Goal: Task Accomplishment & Management: Manage account settings

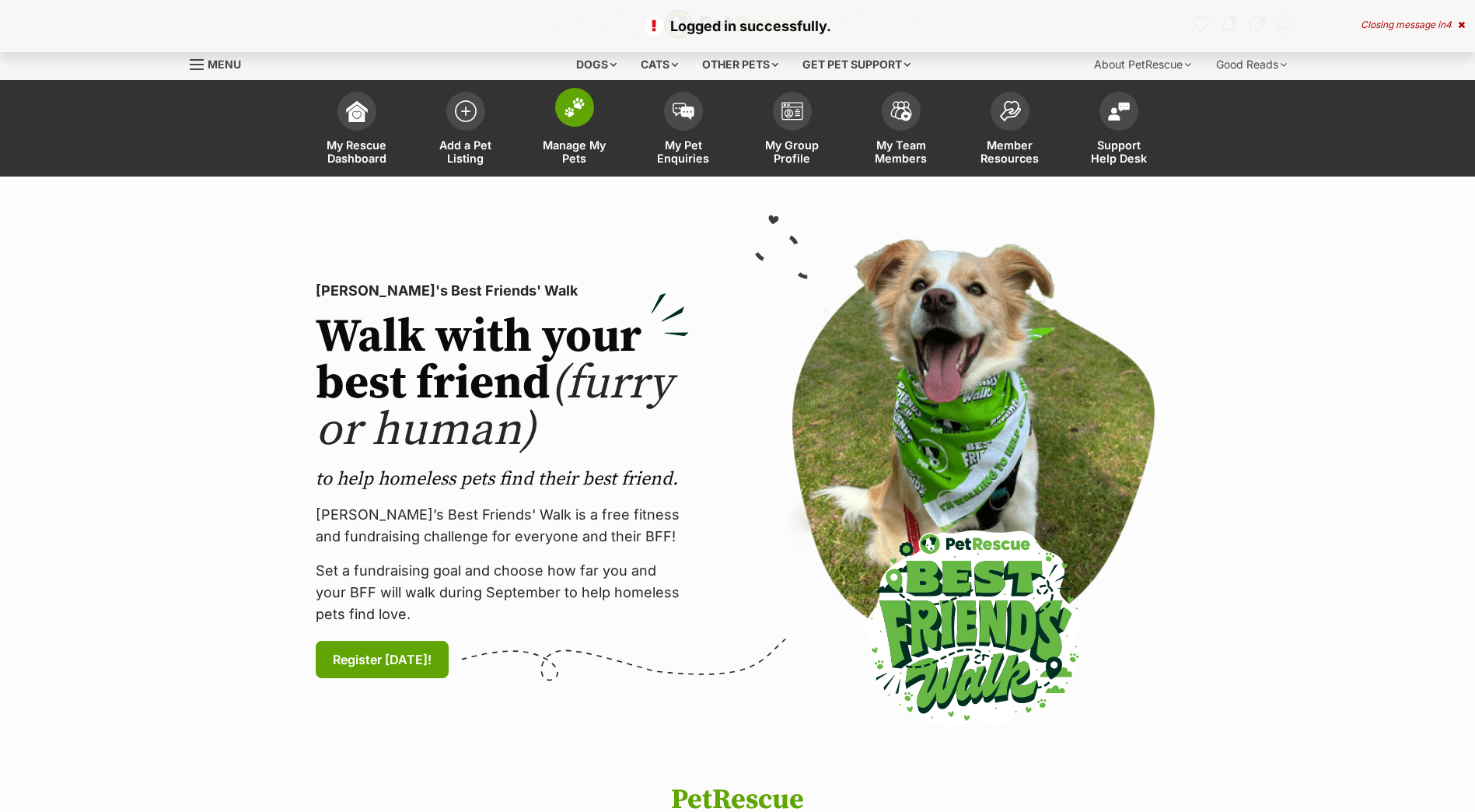
click at [583, 117] on span at bounding box center [574, 107] width 38 height 38
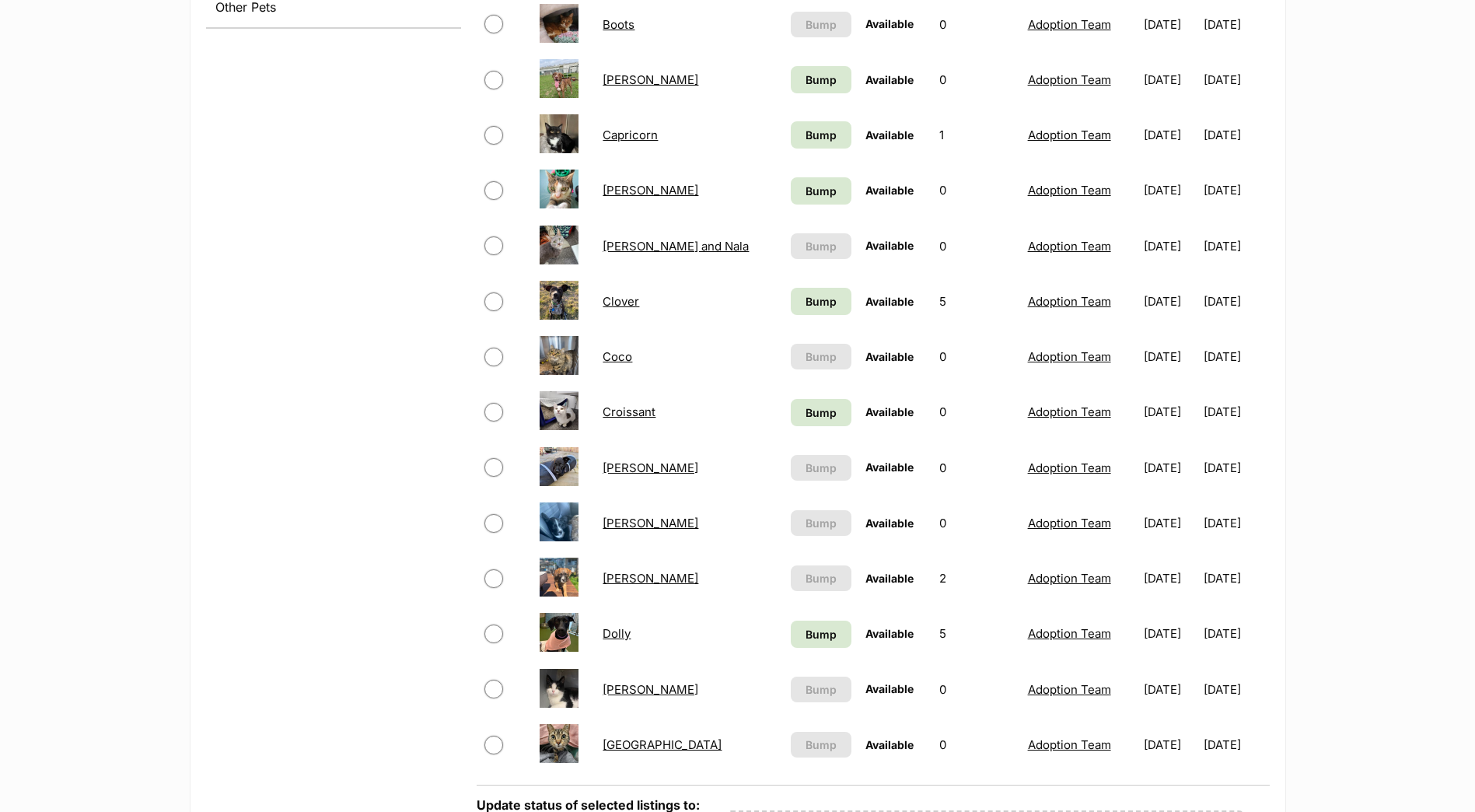
scroll to position [777, 0]
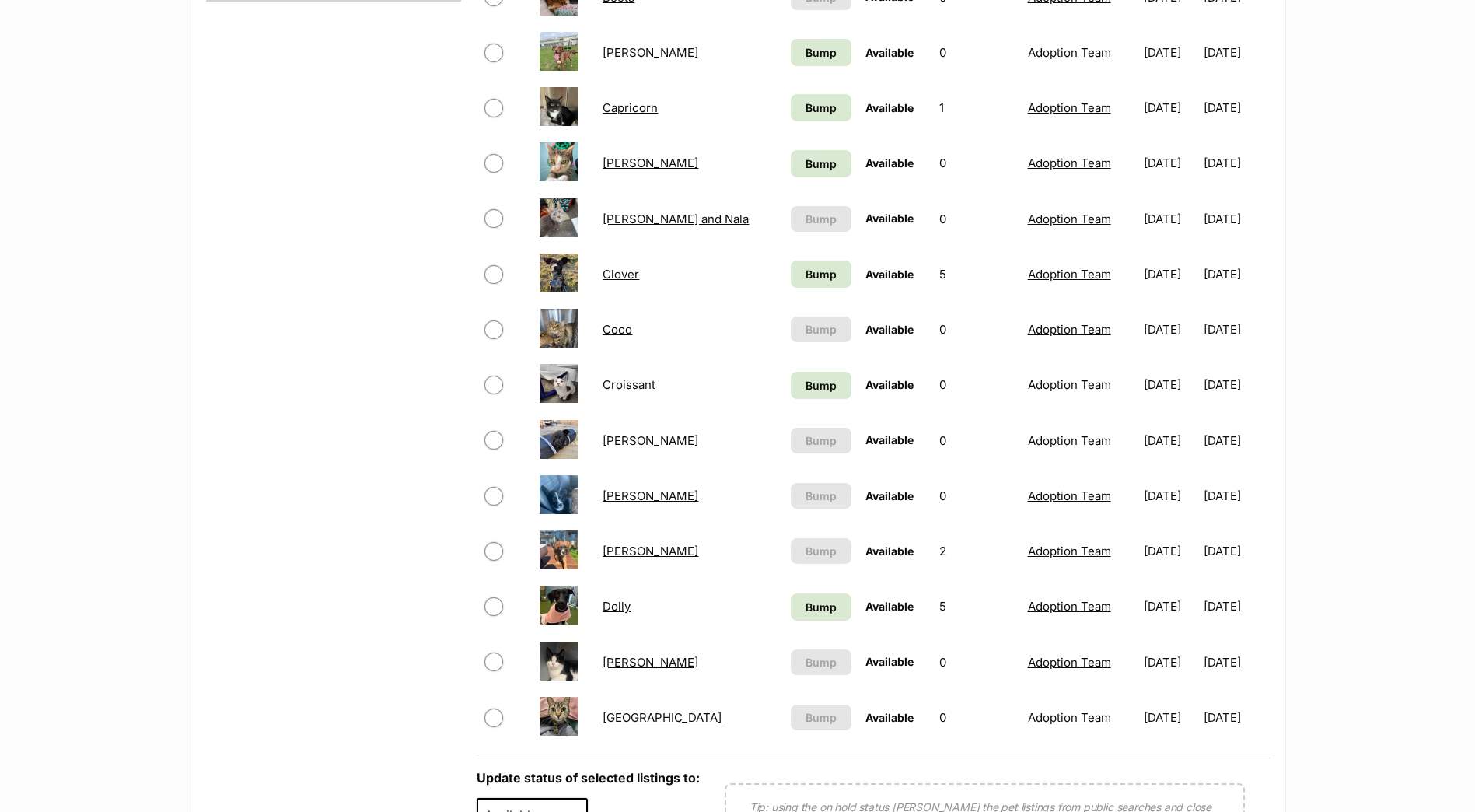
click at [627, 442] on link "Darcy" at bounding box center [650, 440] width 96 height 15
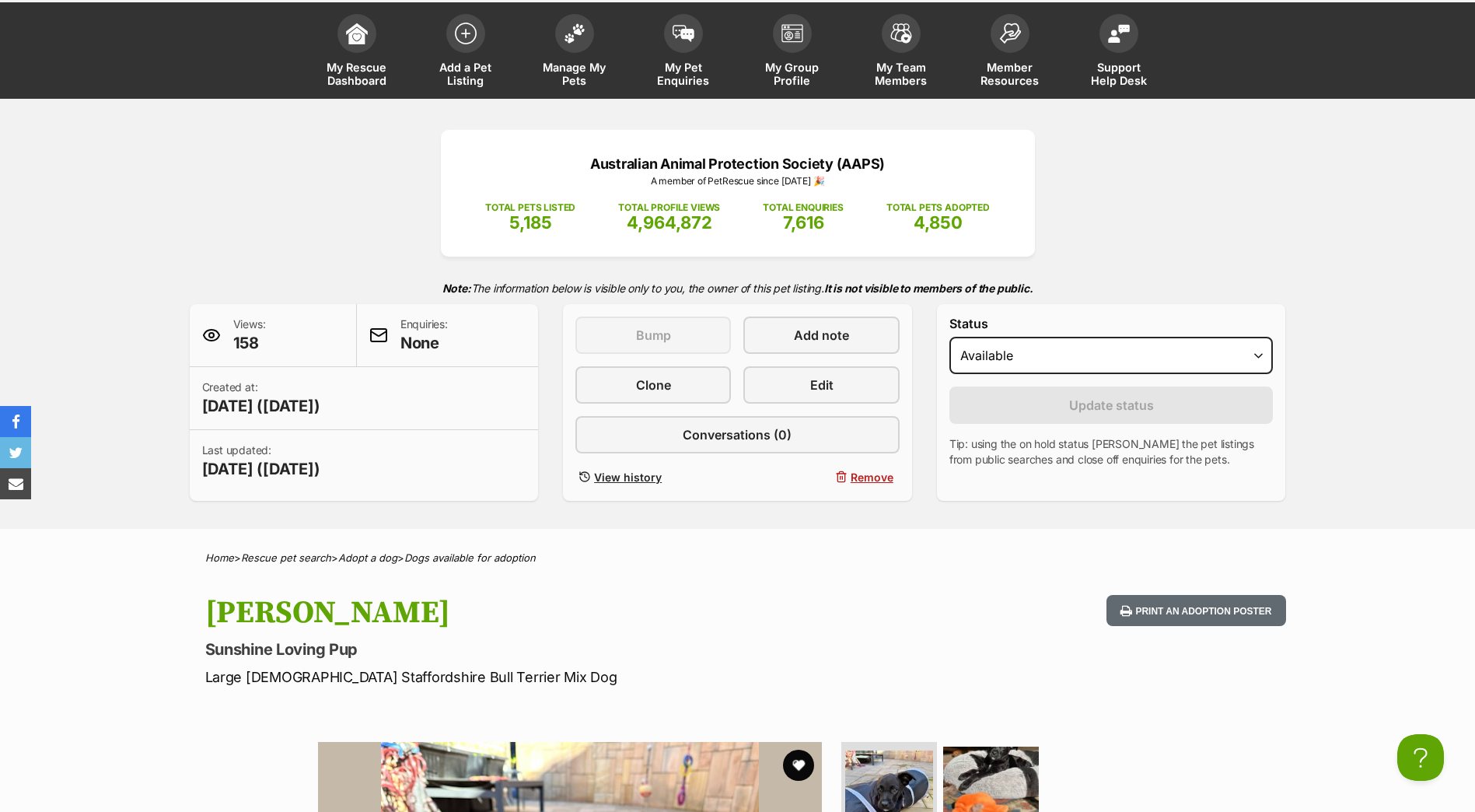
scroll to position [156, 0]
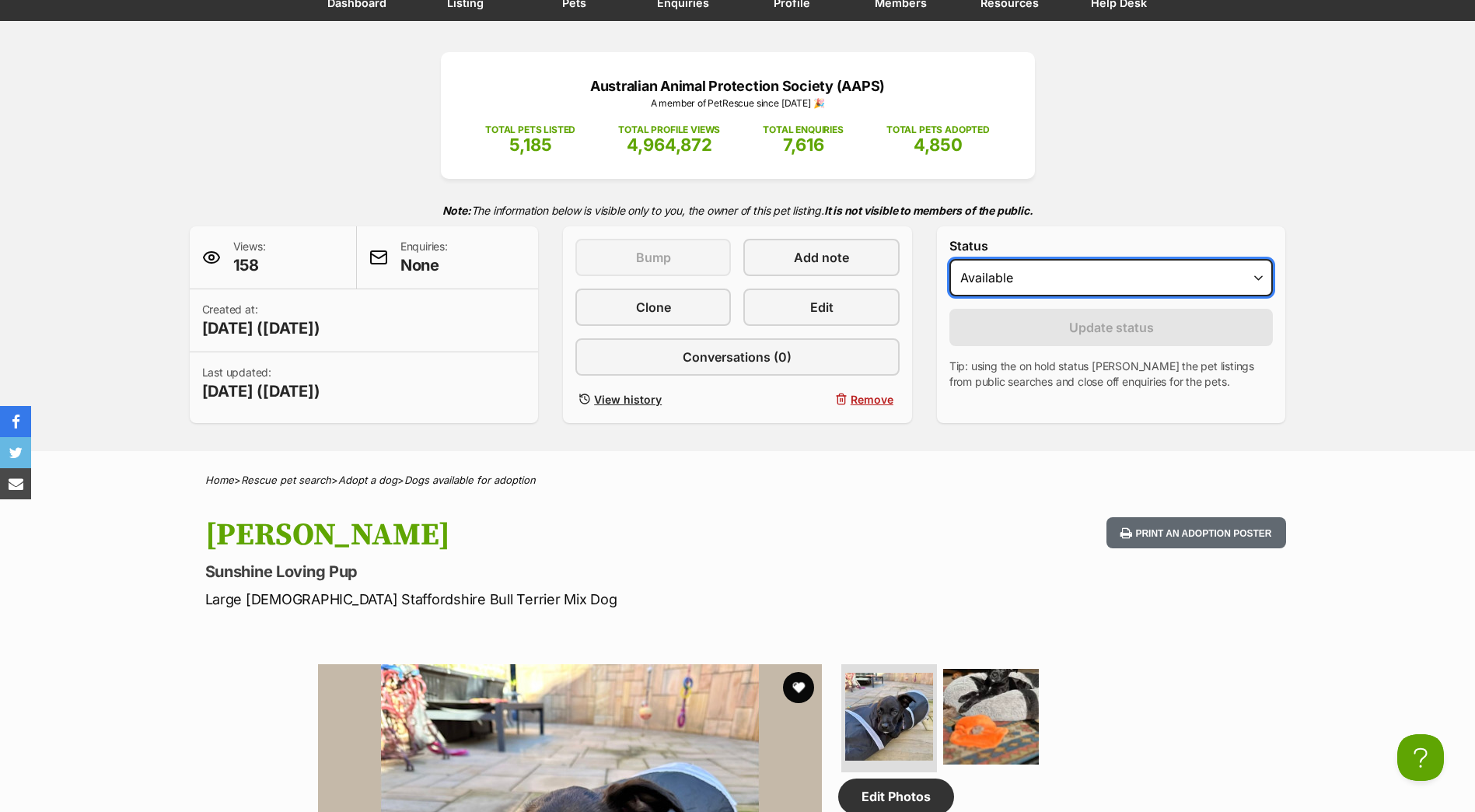
click at [1081, 287] on select "Draft Available On hold Adopted" at bounding box center [1111, 277] width 325 height 37
select select "rehomed"
click at [949, 258] on select "Draft Available On hold Adopted" at bounding box center [1111, 277] width 325 height 37
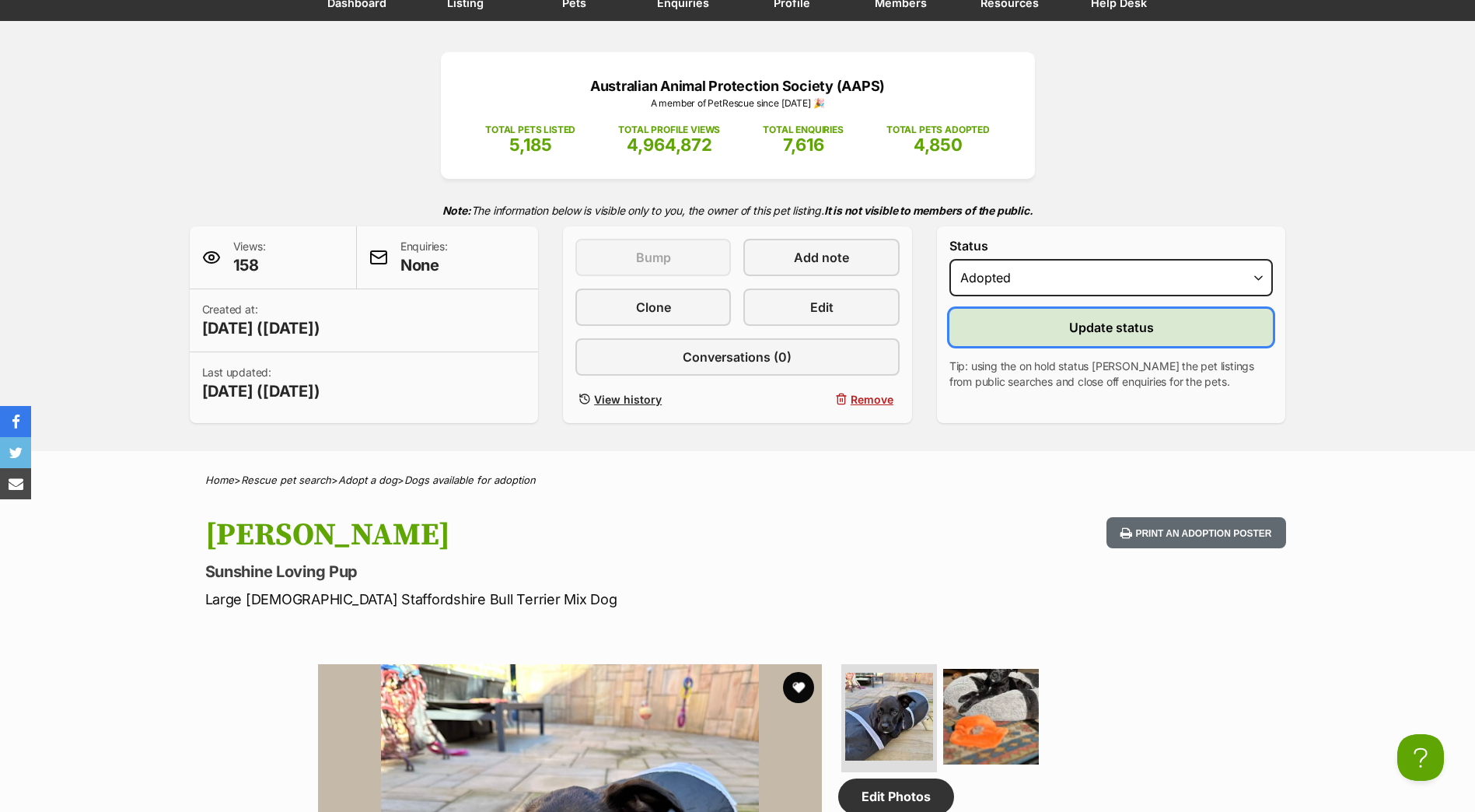
click at [1067, 326] on button "Update status" at bounding box center [1111, 328] width 325 height 37
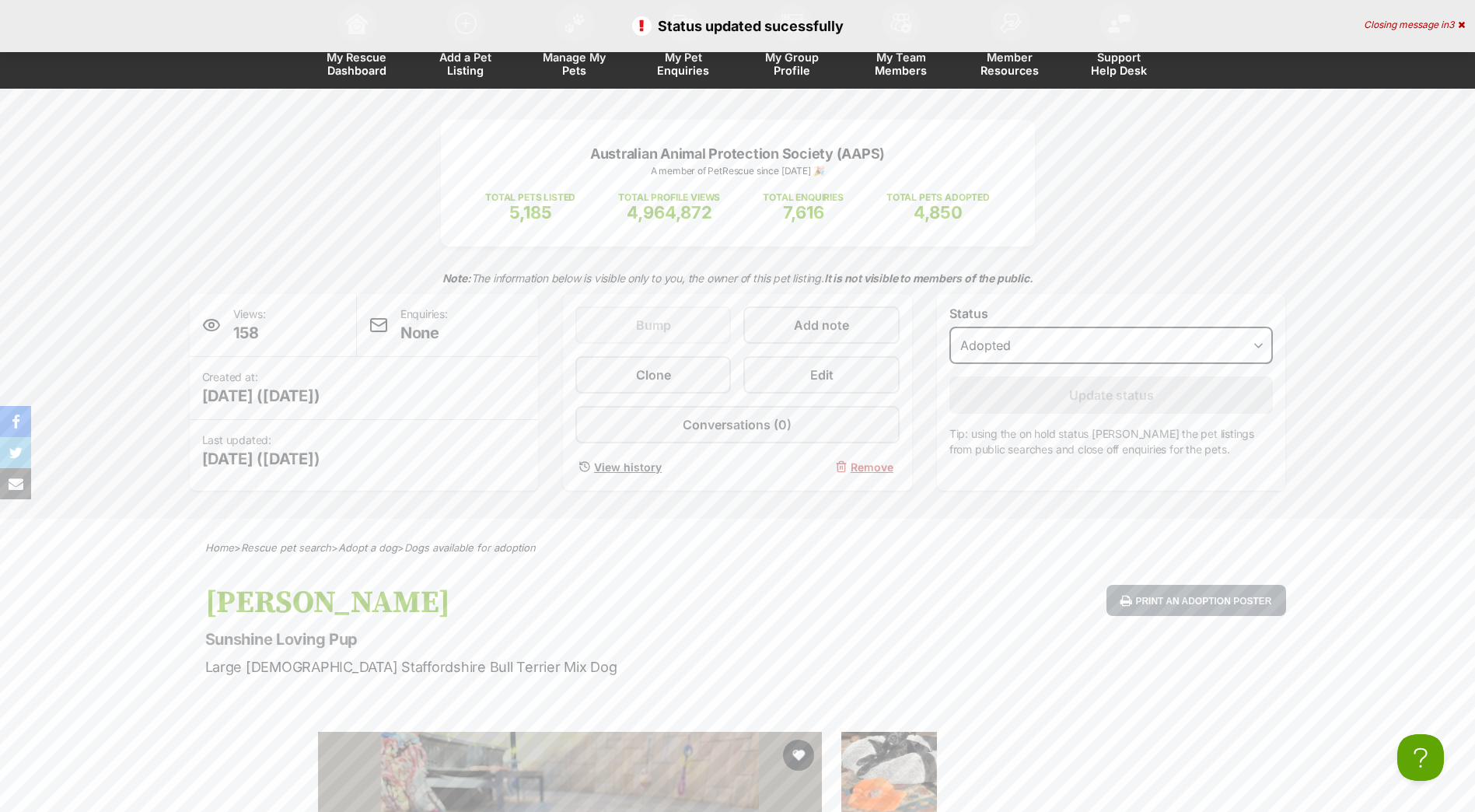
scroll to position [0, 0]
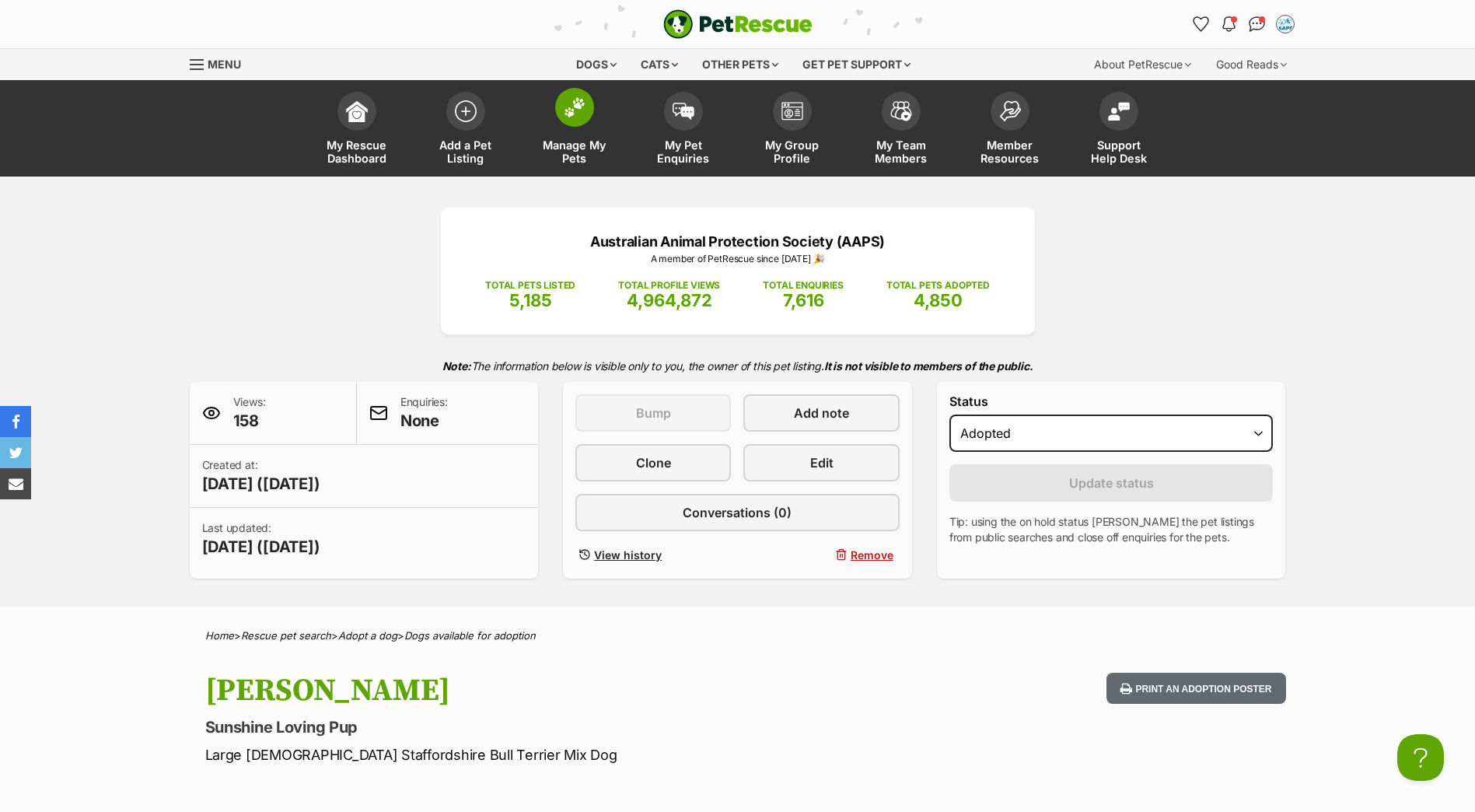
click at [566, 115] on img at bounding box center [574, 108] width 22 height 20
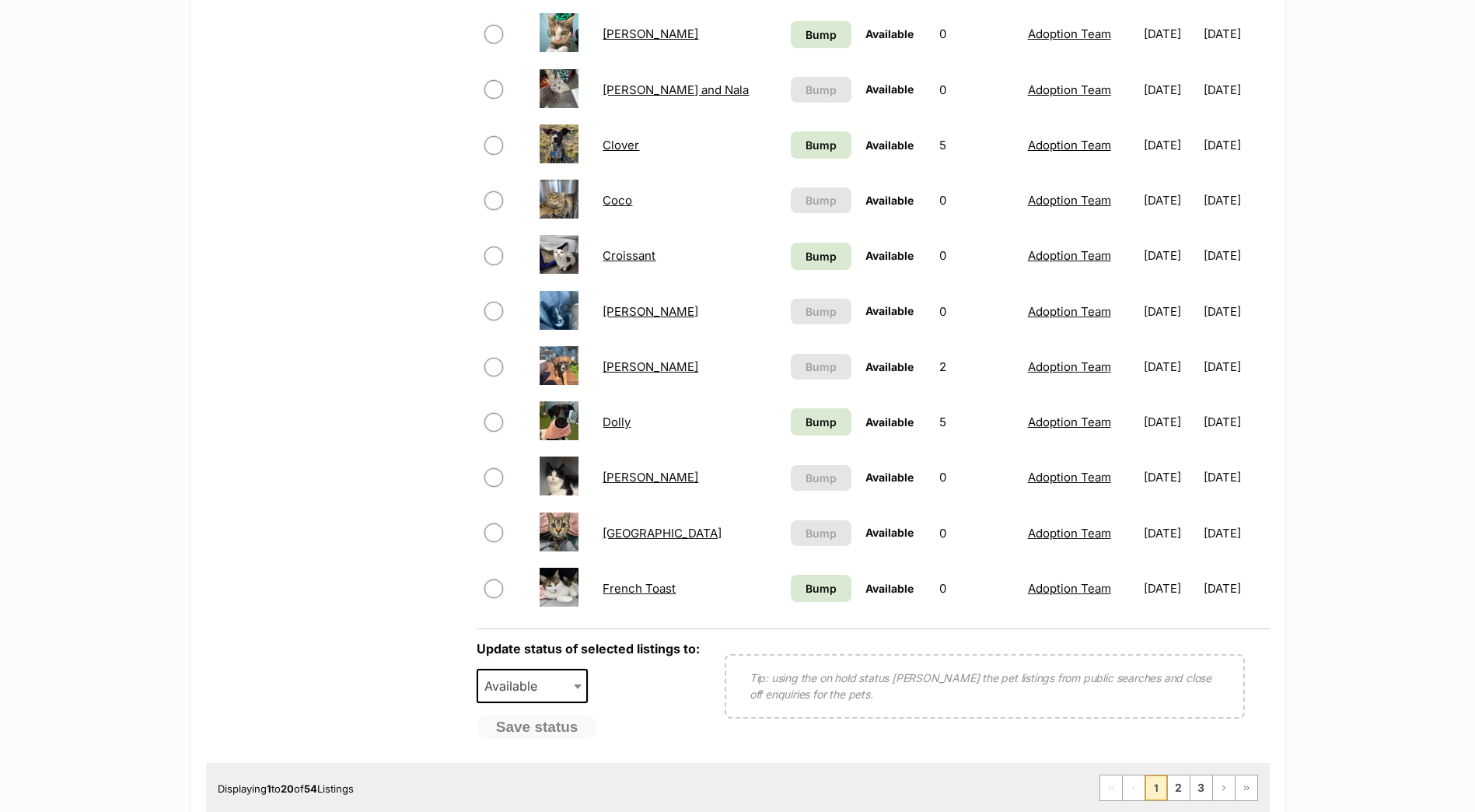
scroll to position [933, 0]
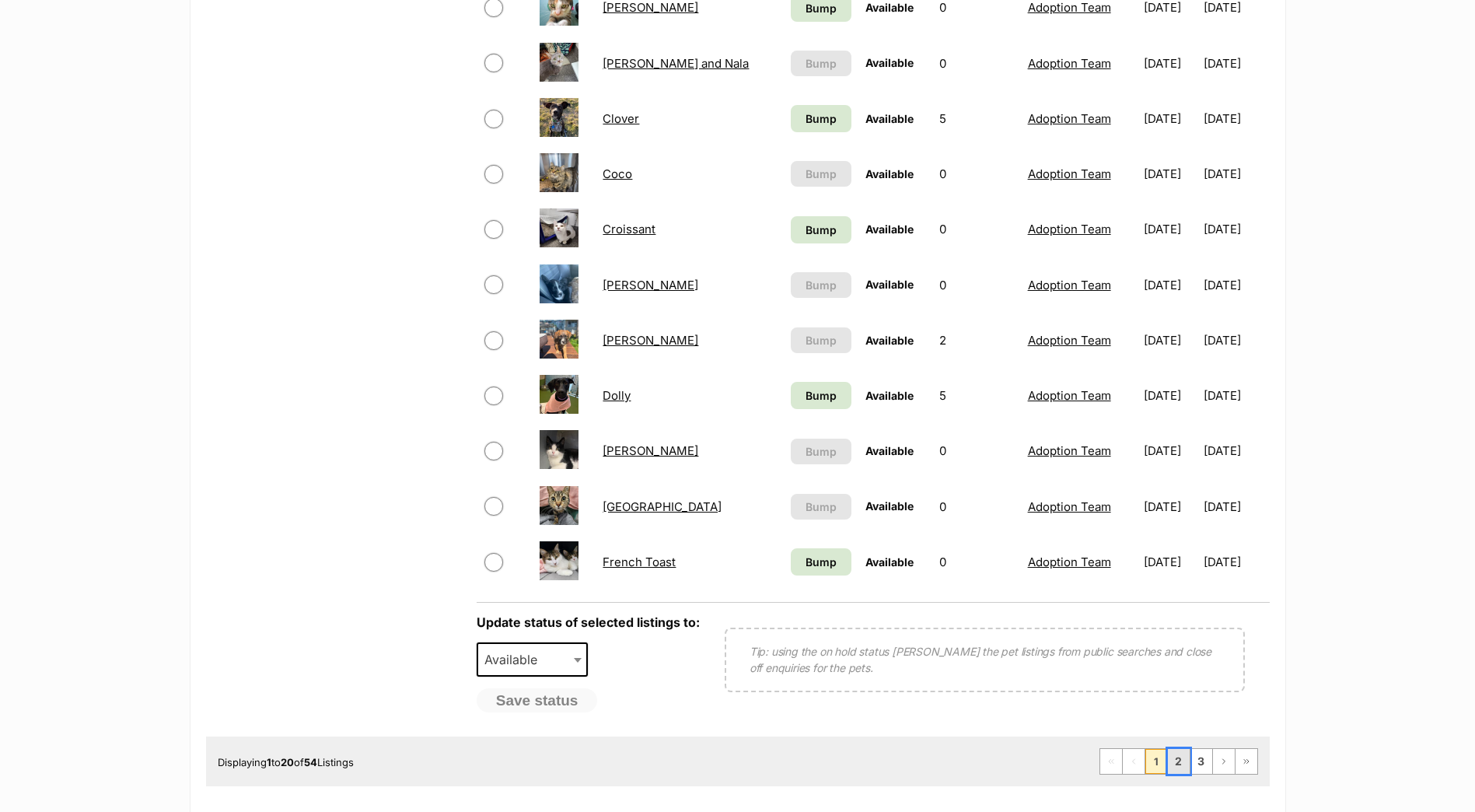
click at [1183, 765] on link "2" at bounding box center [1179, 761] width 22 height 25
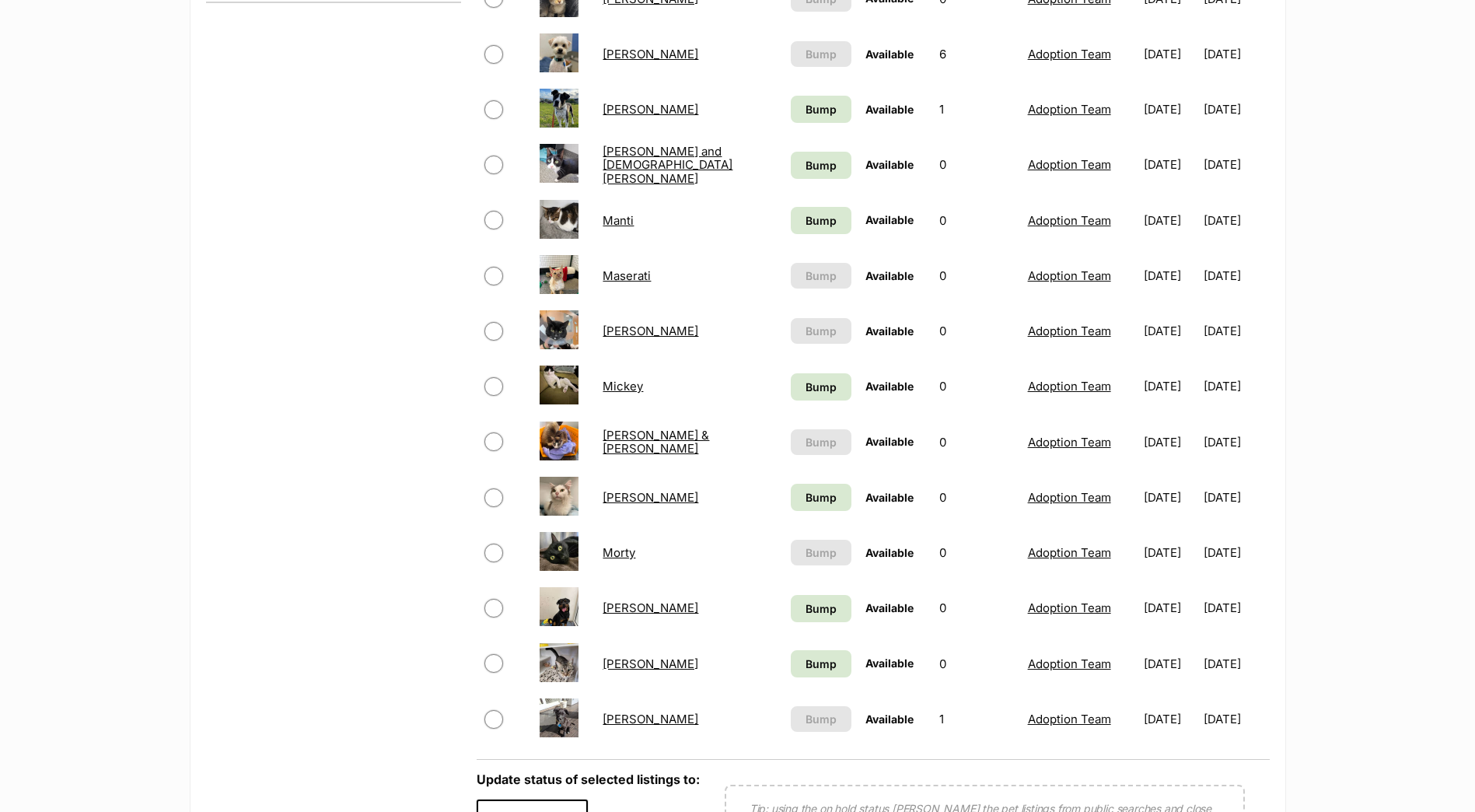
scroll to position [777, 0]
click at [614, 604] on link "Odis" at bounding box center [650, 606] width 96 height 15
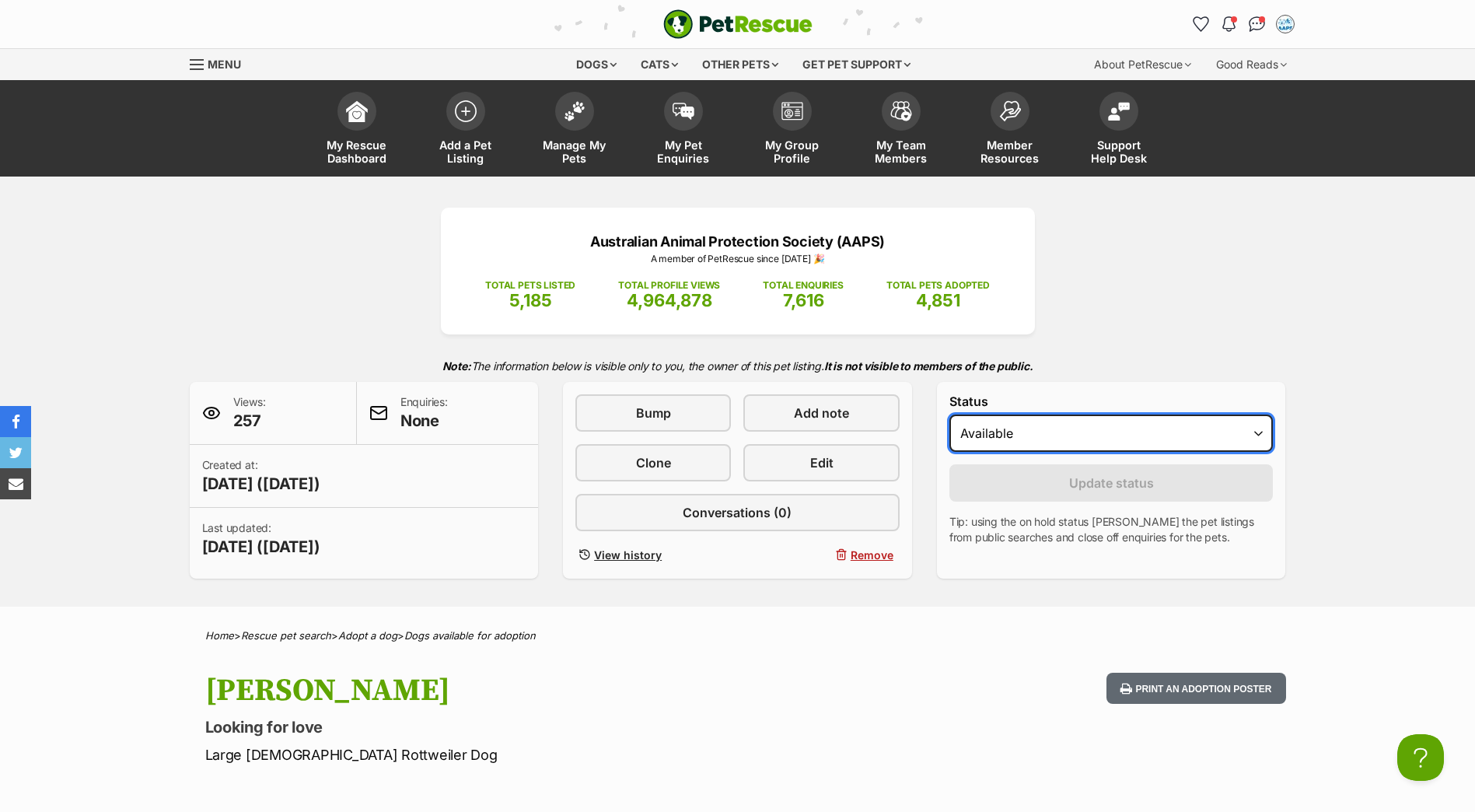
click at [1171, 435] on select "Draft Available On hold Adopted" at bounding box center [1111, 433] width 325 height 37
select select "rehomed"
click at [949, 414] on select "Draft Available On hold Adopted" at bounding box center [1111, 433] width 325 height 37
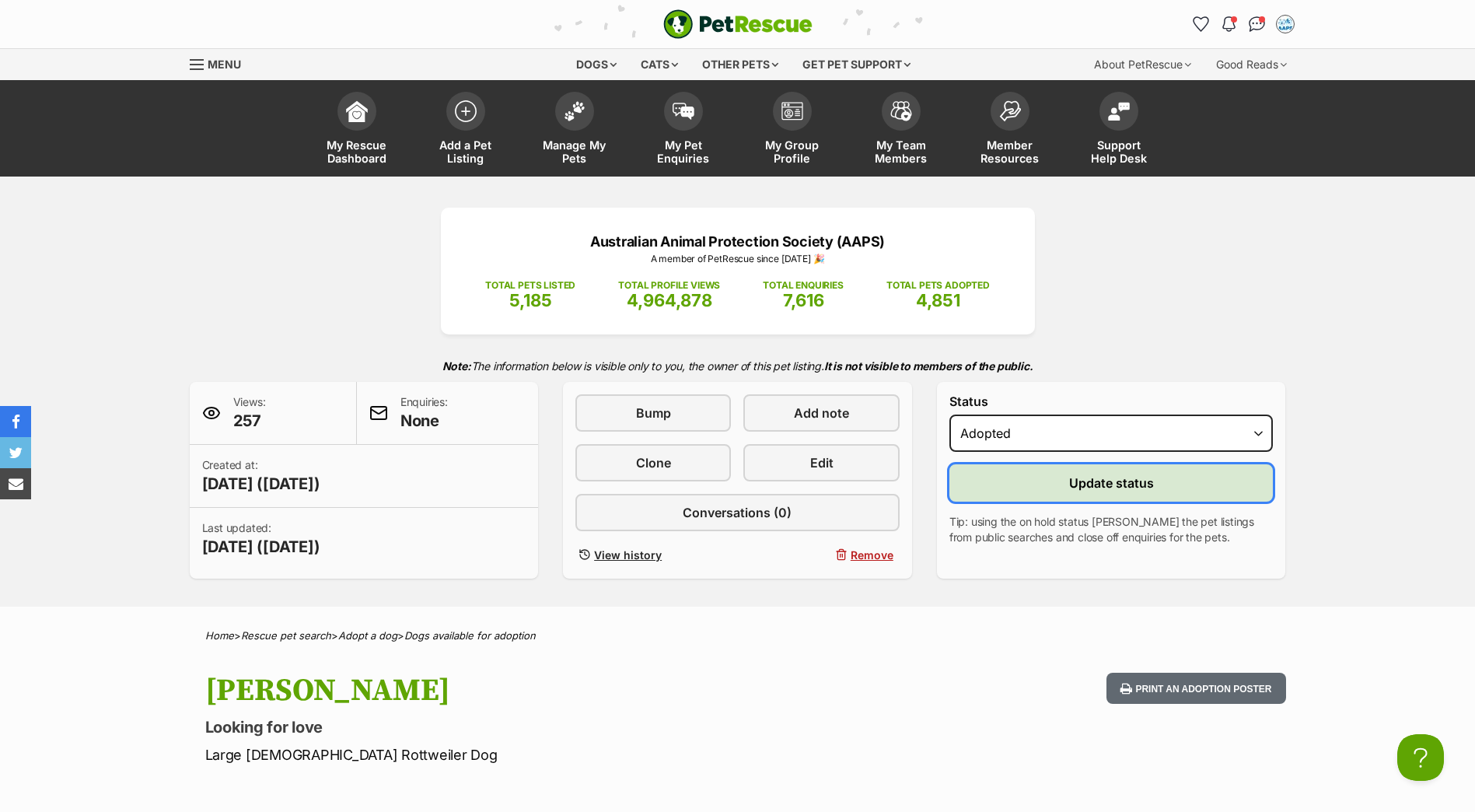
click at [1050, 485] on button "Update status" at bounding box center [1111, 483] width 325 height 37
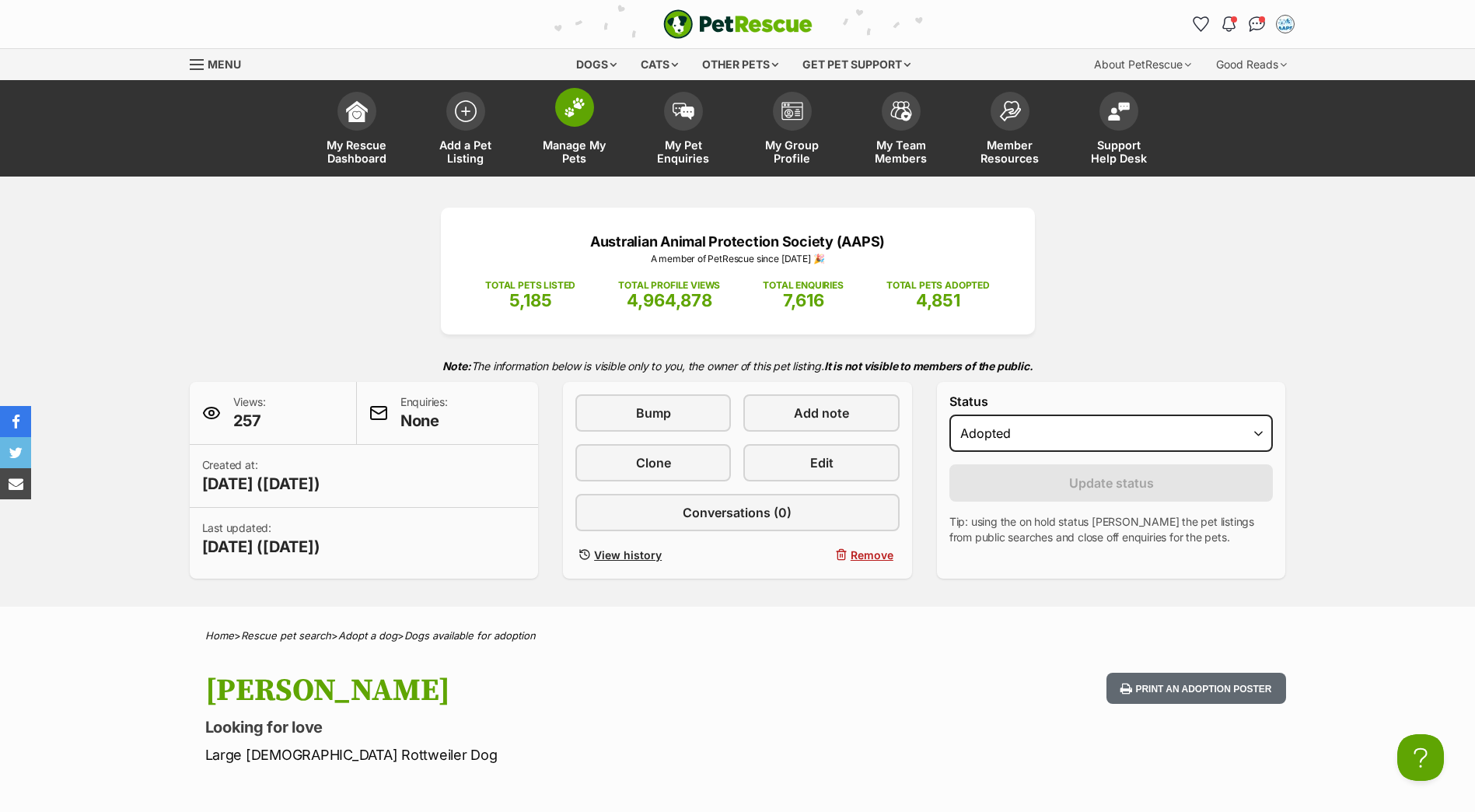
click at [573, 119] on span at bounding box center [574, 107] width 38 height 38
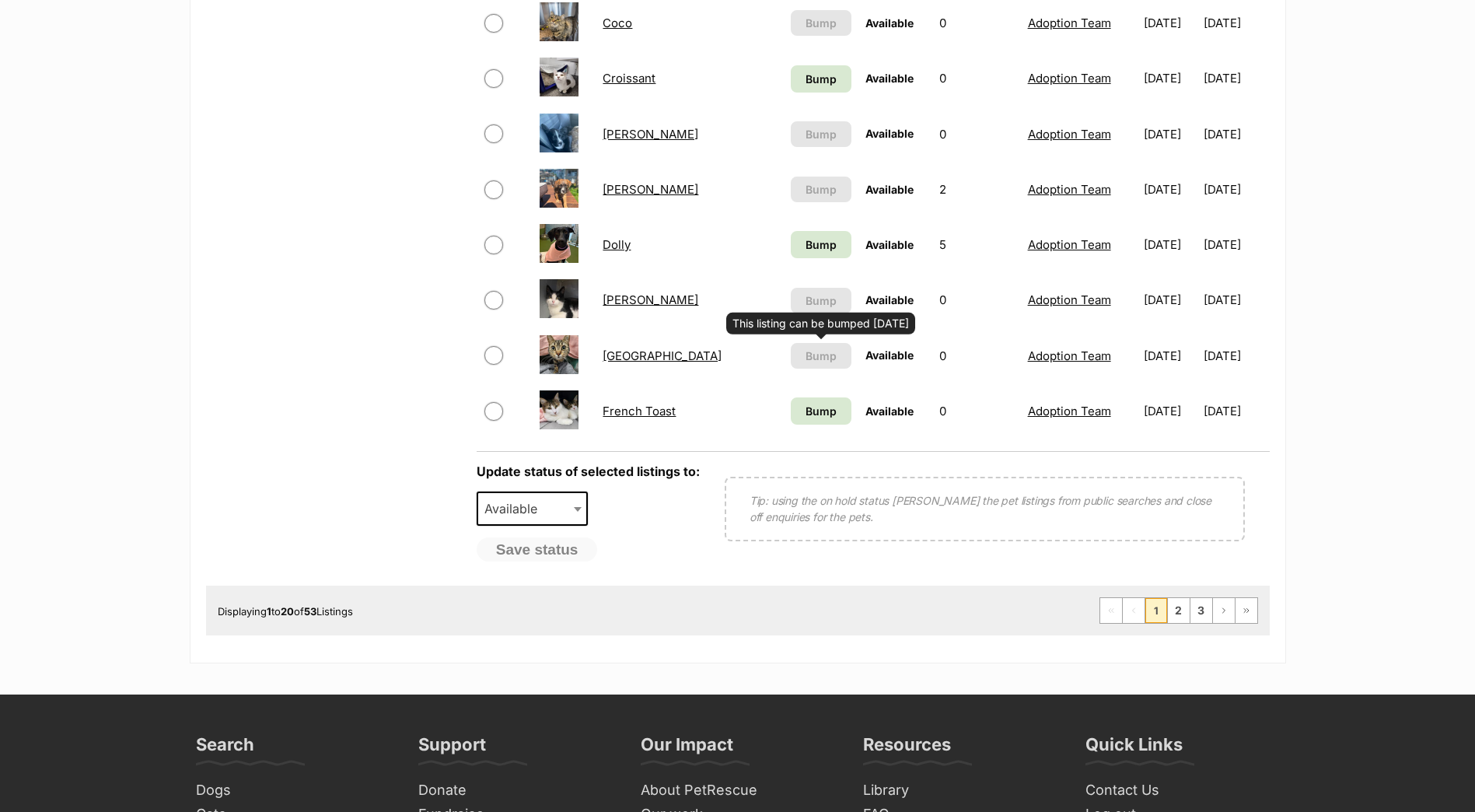
scroll to position [1089, 0]
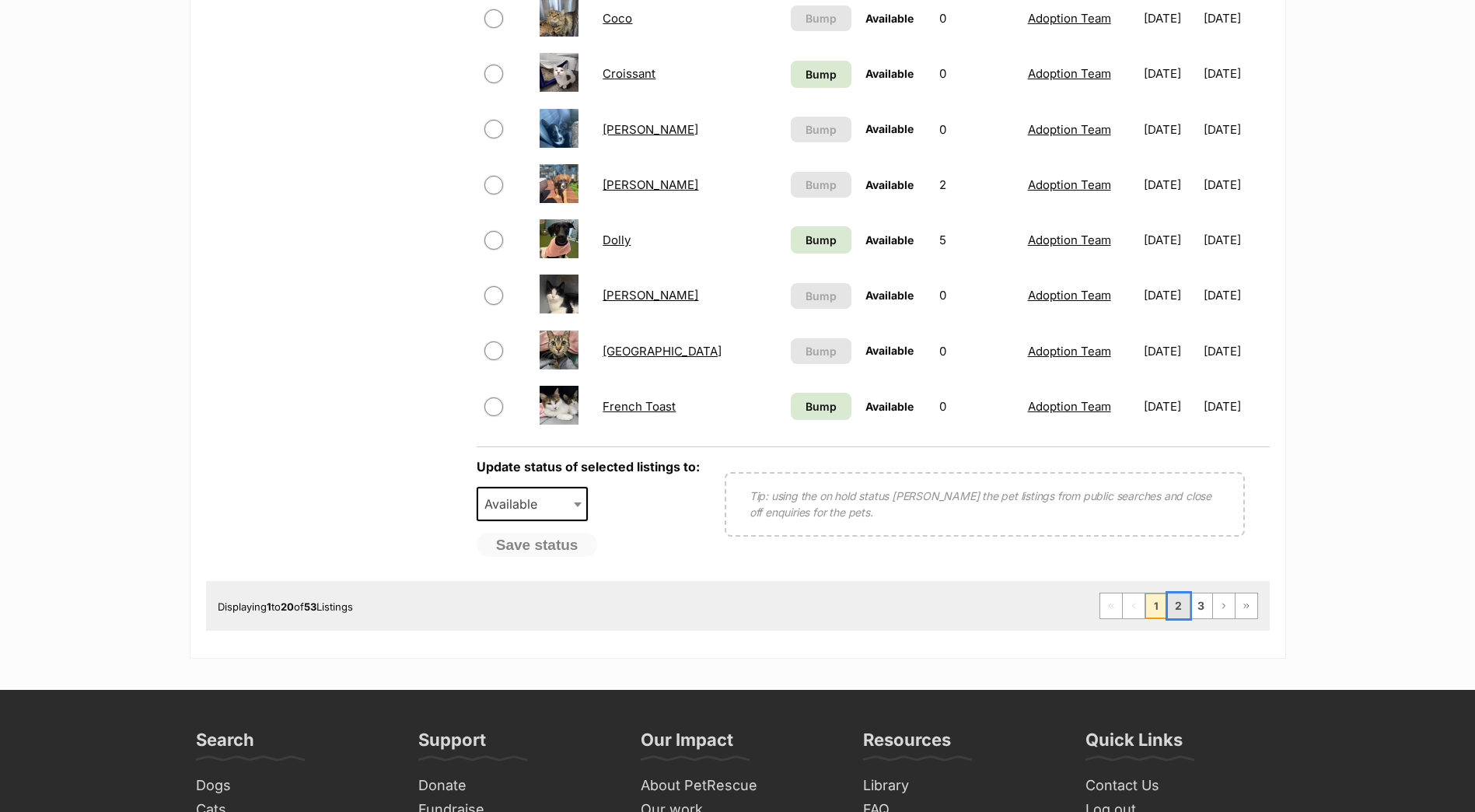
click at [1175, 604] on link "2" at bounding box center [1179, 605] width 22 height 25
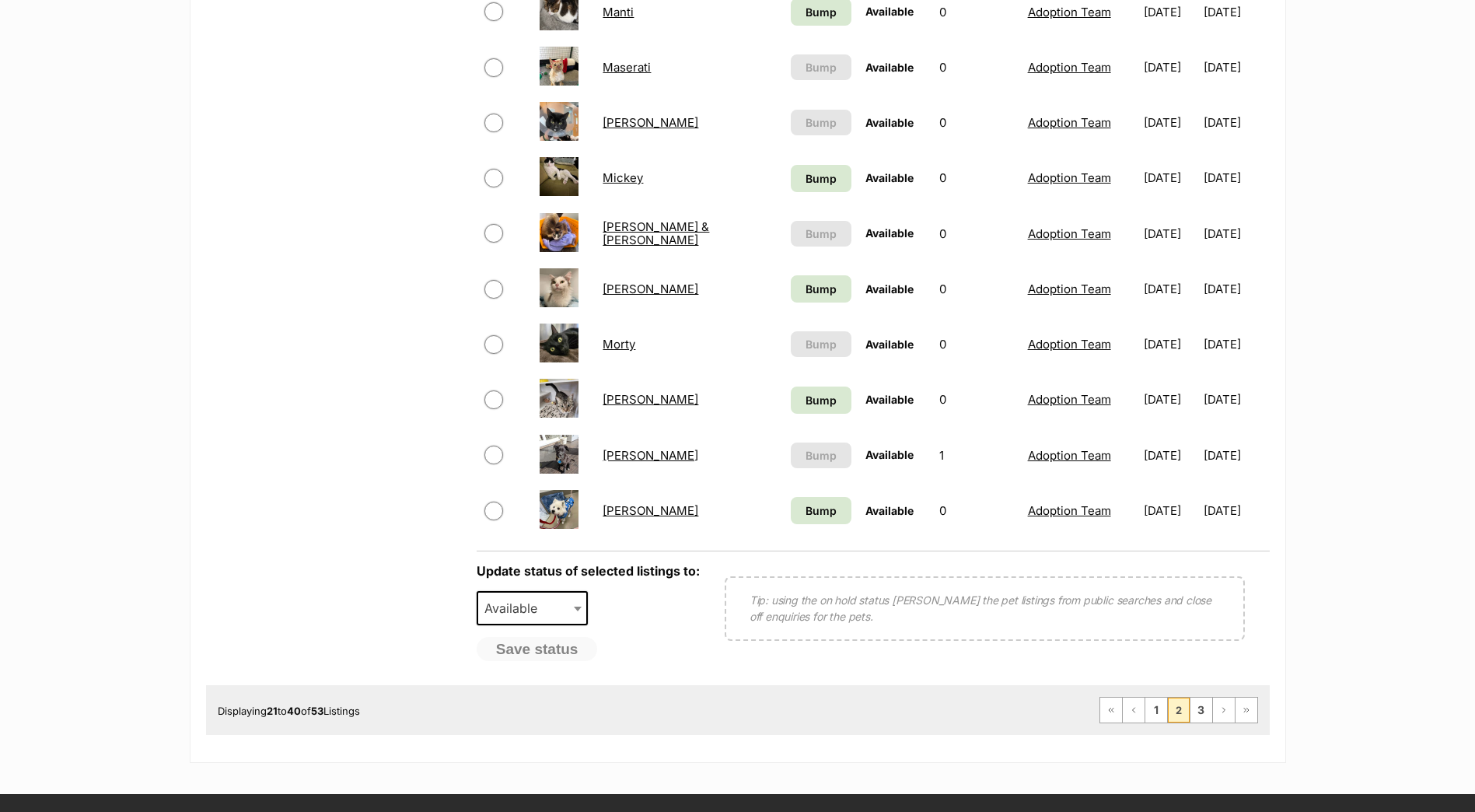
scroll to position [1011, 0]
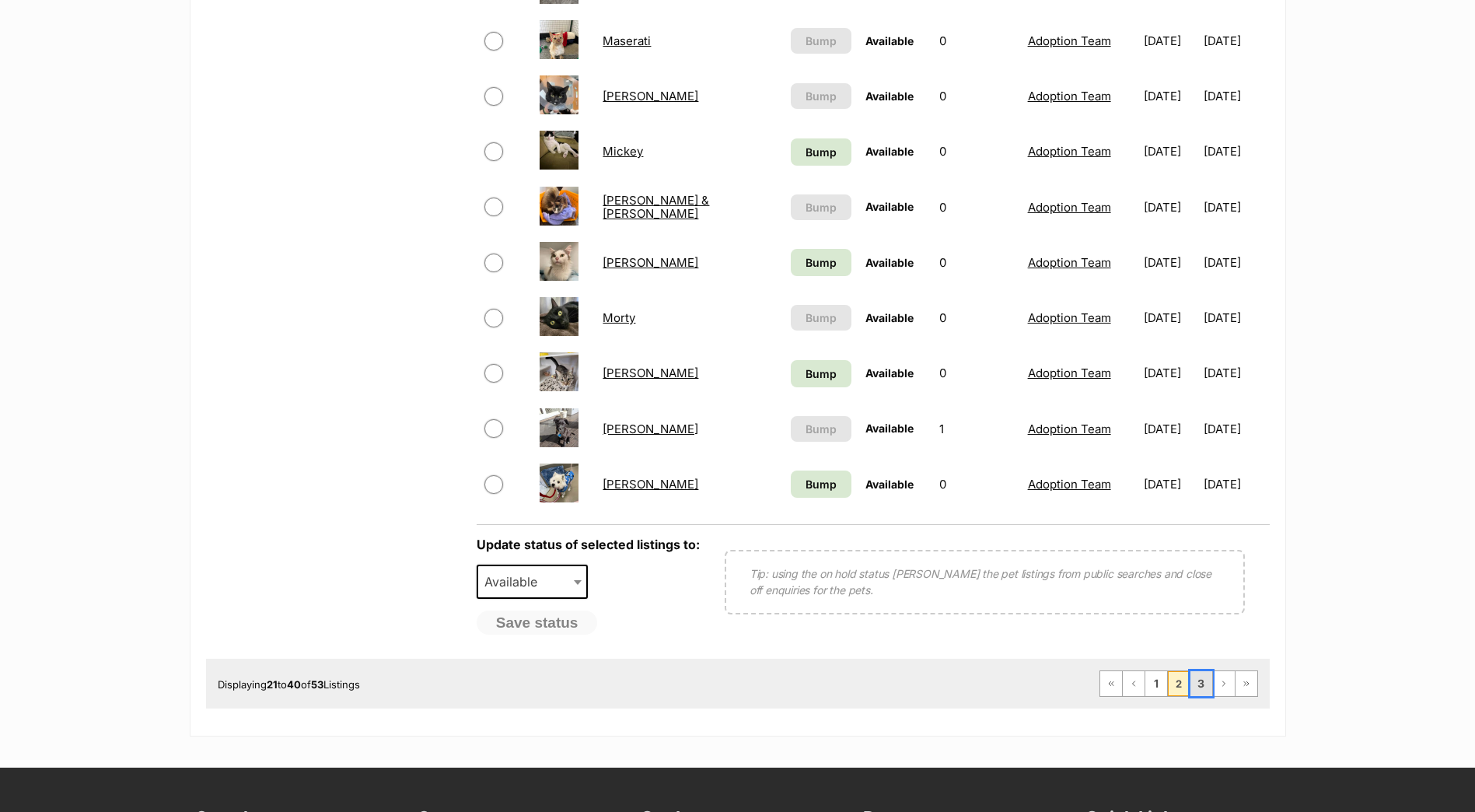
click at [1198, 689] on link "3" at bounding box center [1202, 683] width 22 height 25
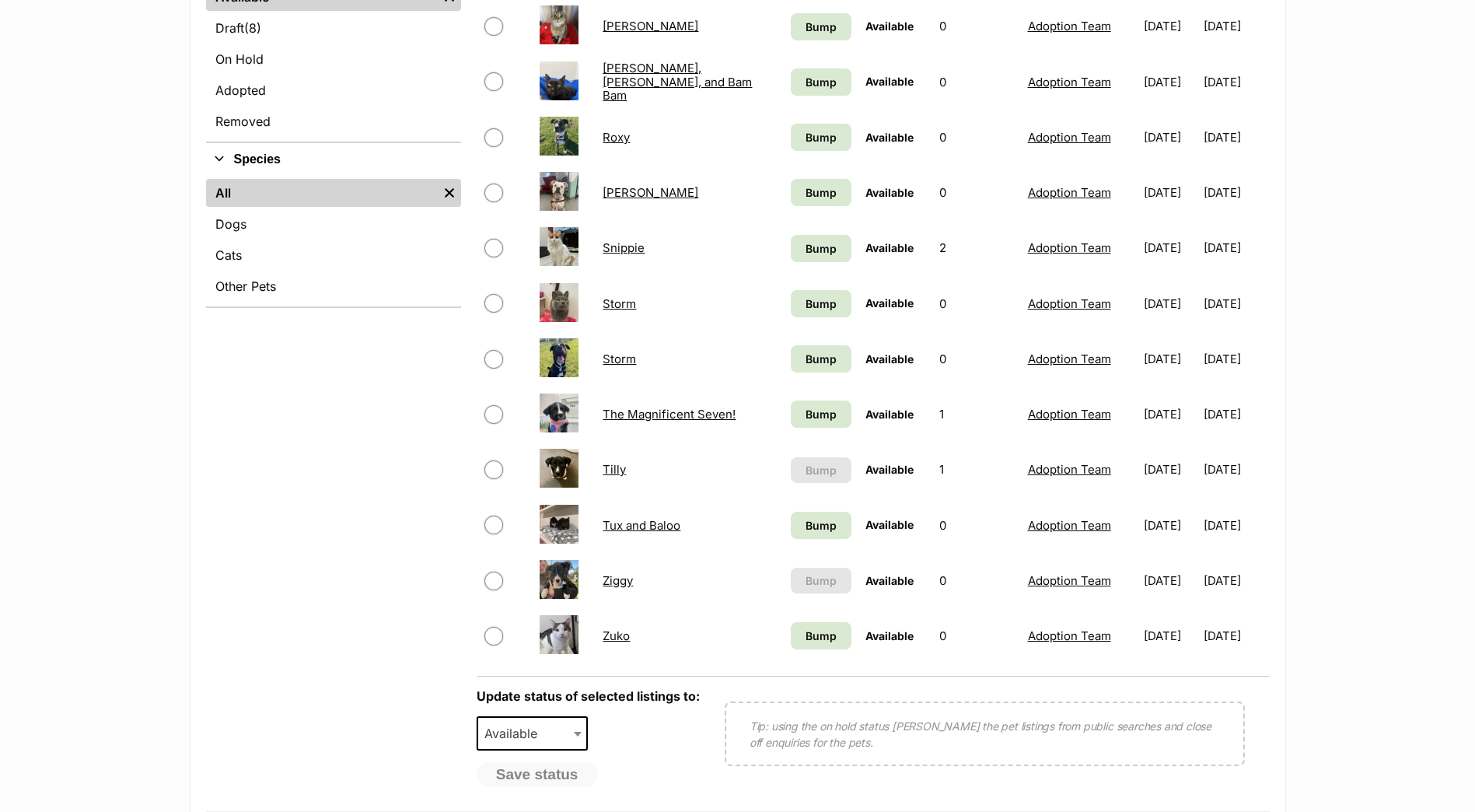
scroll to position [700, 0]
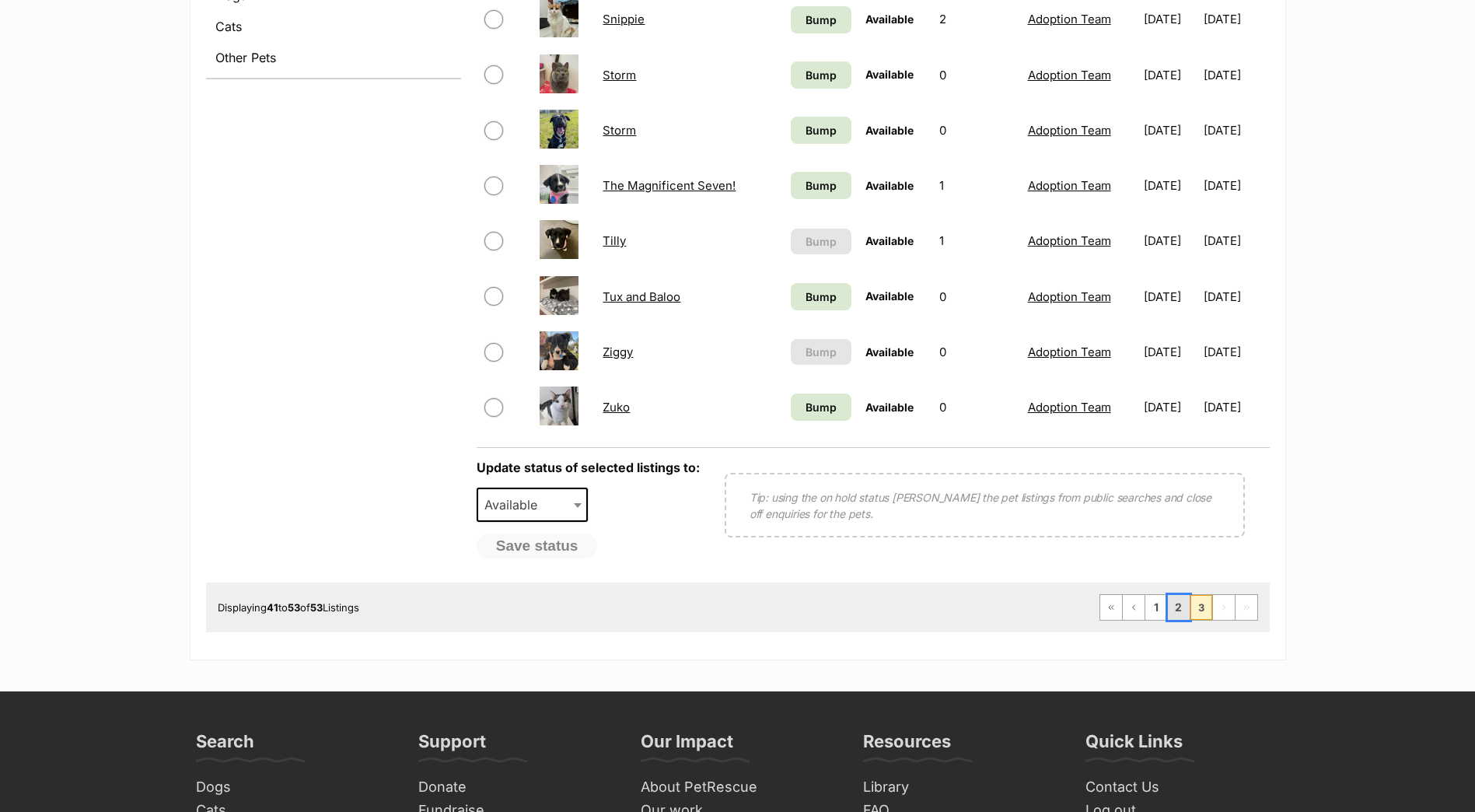
click at [1185, 611] on link "2" at bounding box center [1179, 607] width 22 height 25
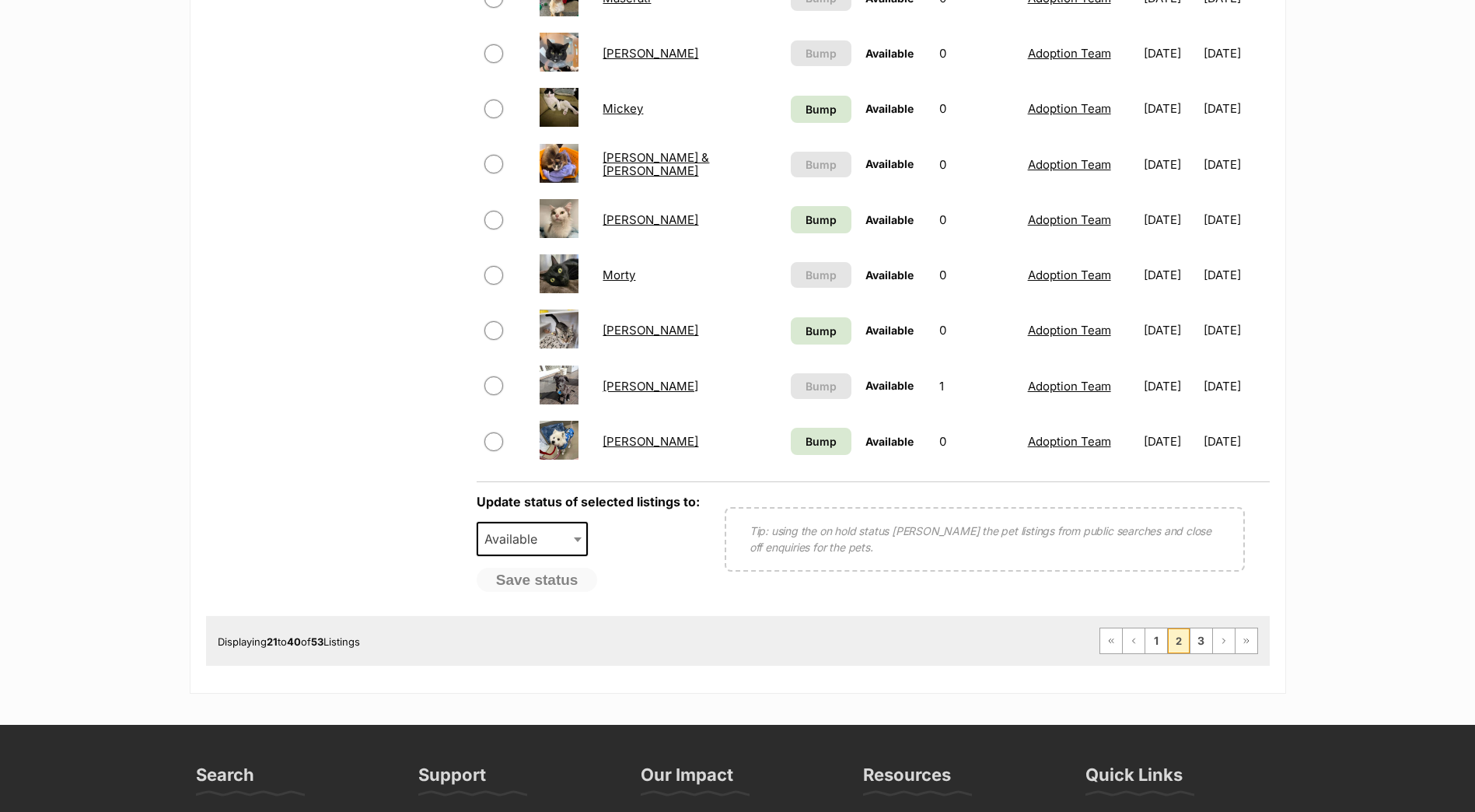
scroll to position [1089, 0]
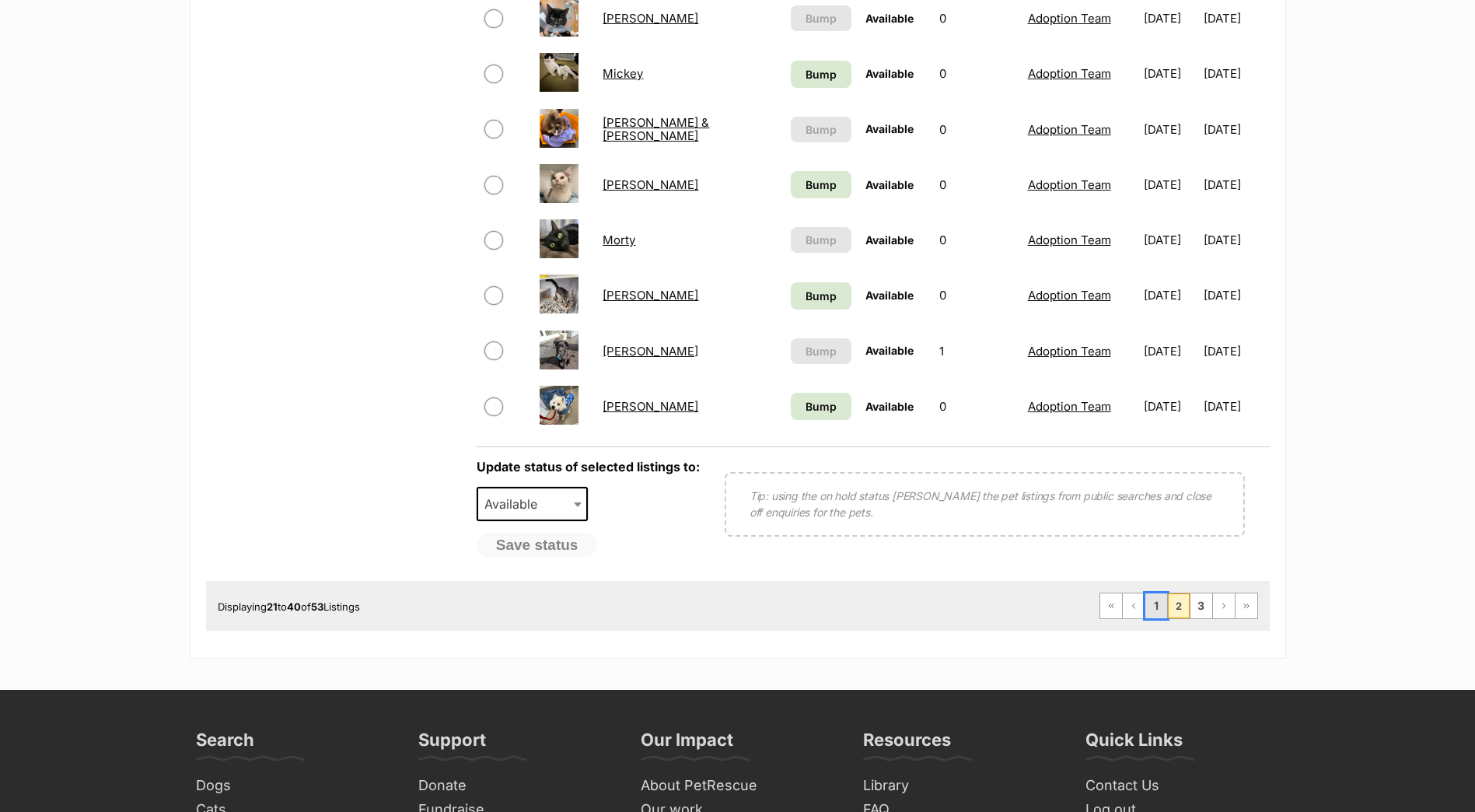
click at [1153, 610] on link "1" at bounding box center [1156, 605] width 22 height 25
